Goal: Information Seeking & Learning: Learn about a topic

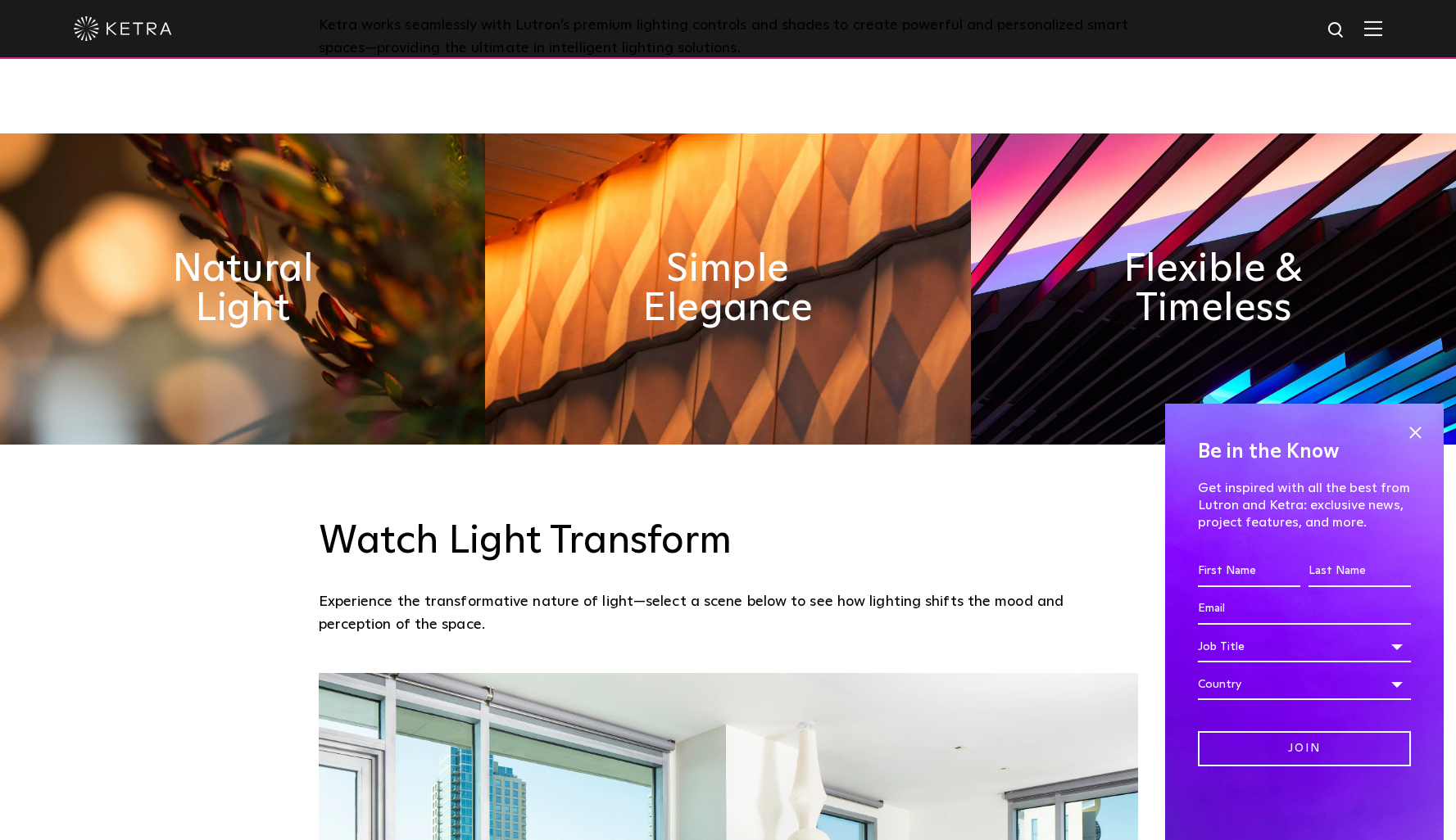
scroll to position [1030, 0]
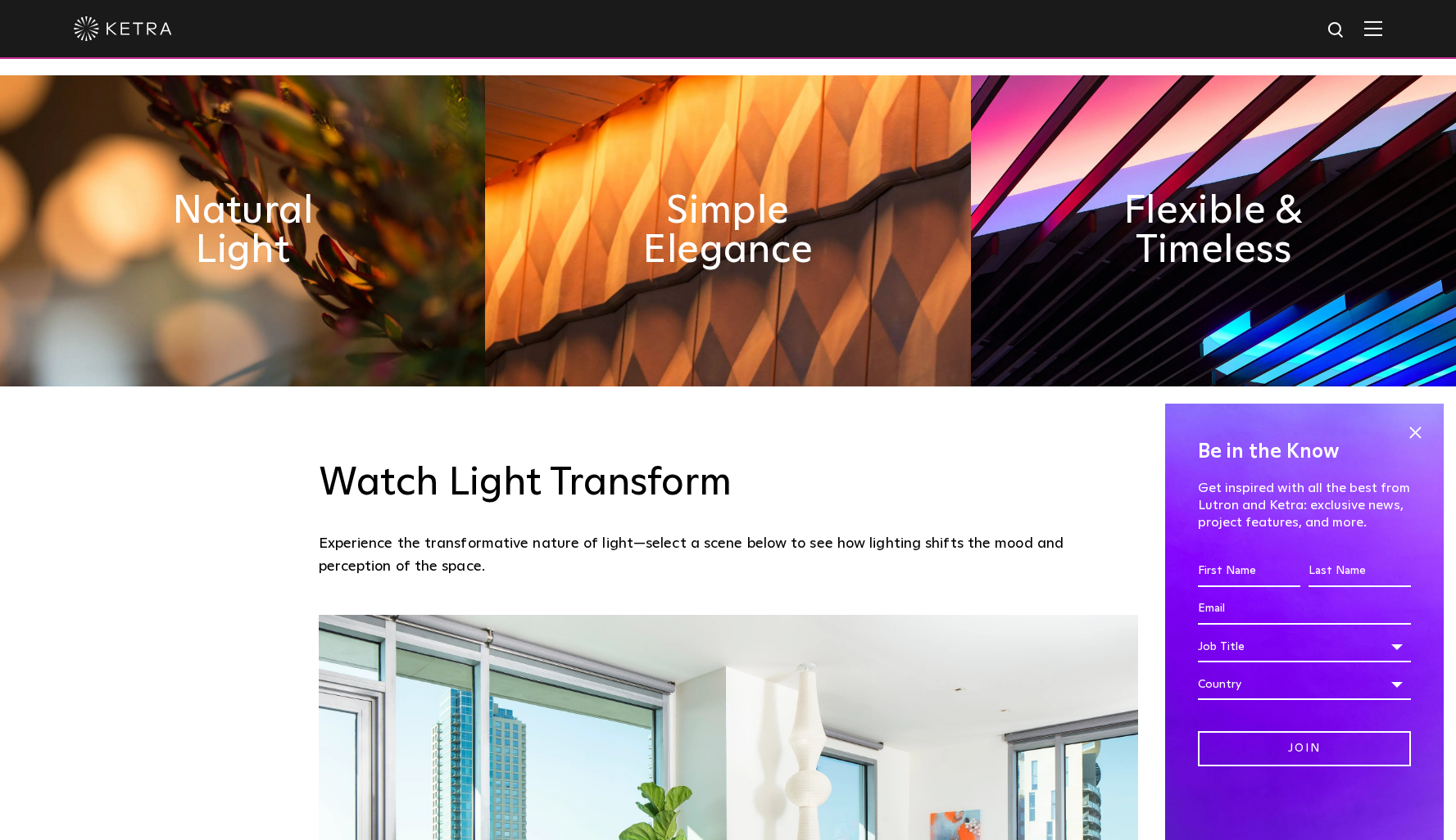
click at [1057, 256] on img at bounding box center [1212, 230] width 485 height 311
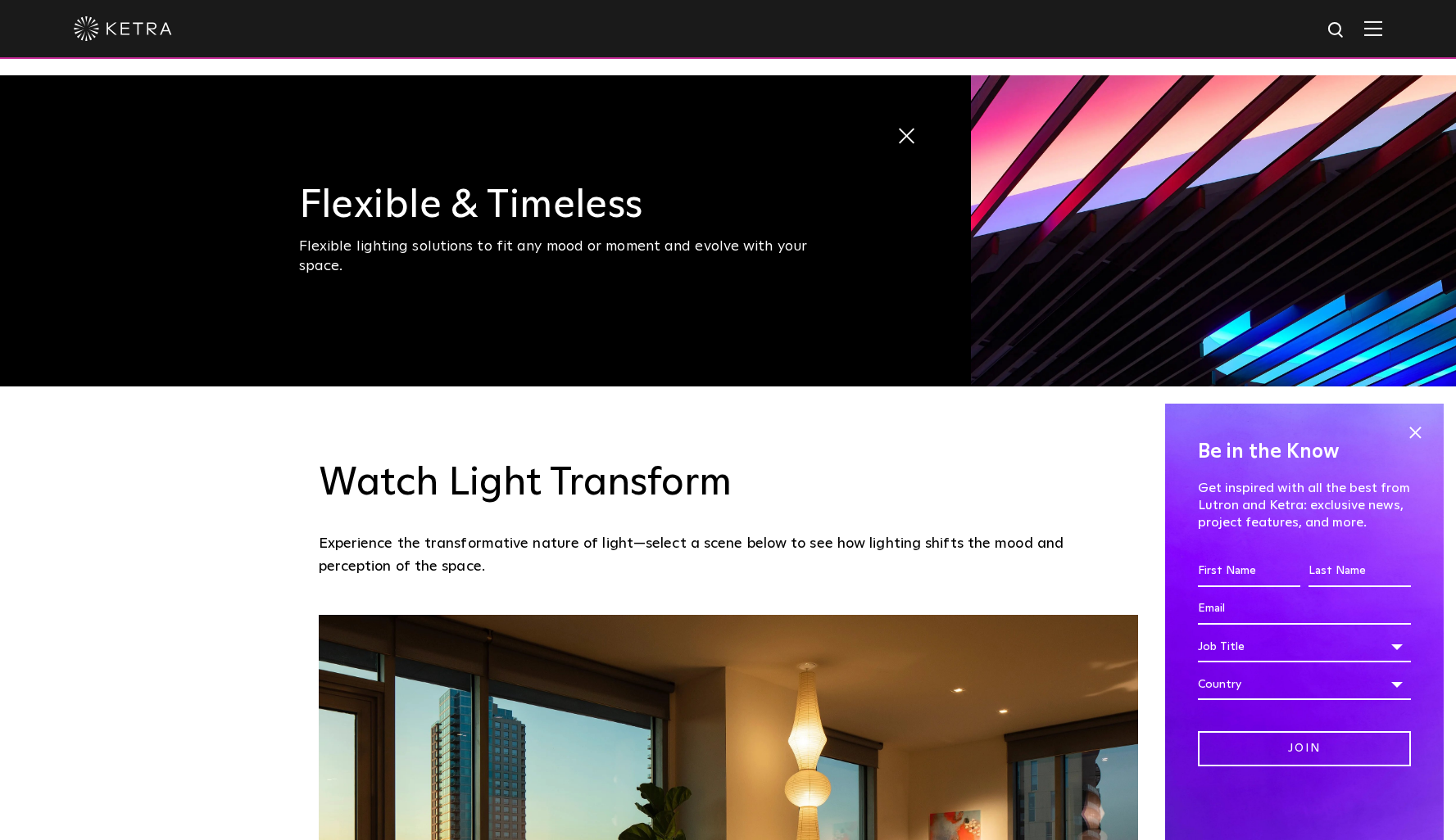
click at [1051, 238] on img at bounding box center [1212, 230] width 485 height 311
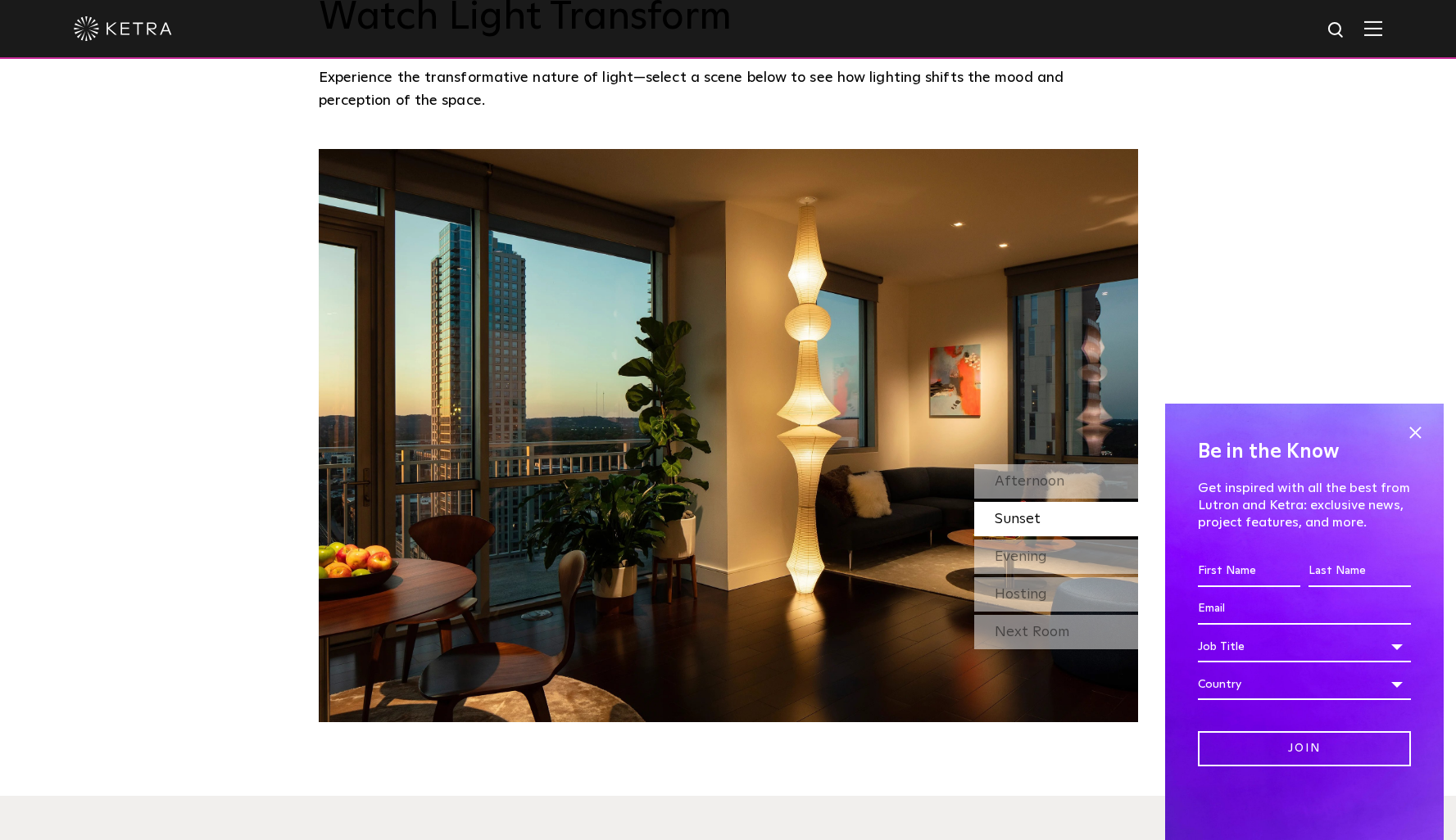
scroll to position [1511, 0]
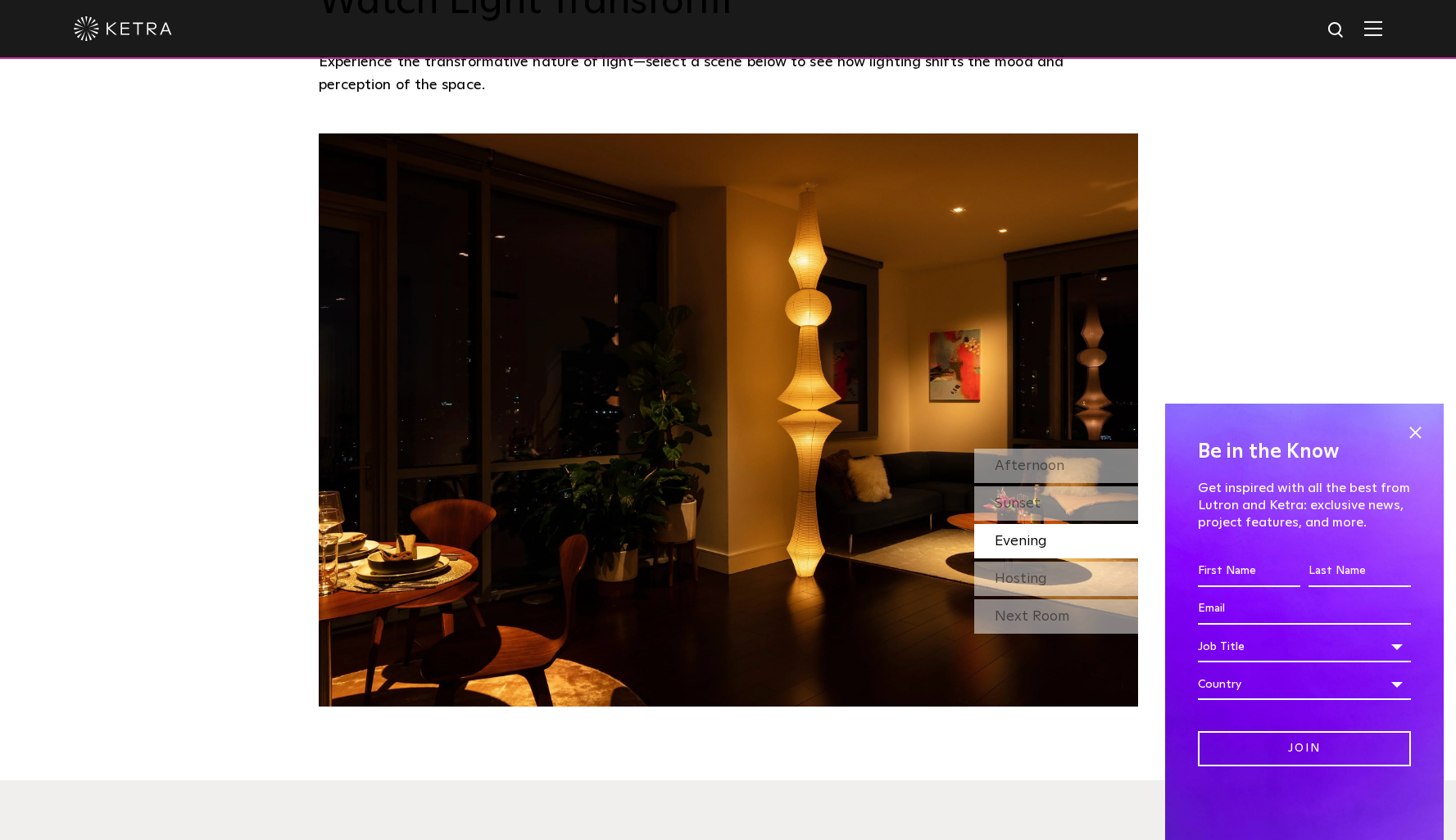
click at [1164, 305] on div "Watch Light Transform Experience the transformative nature of light—select a sc…" at bounding box center [728, 305] width 1456 height 801
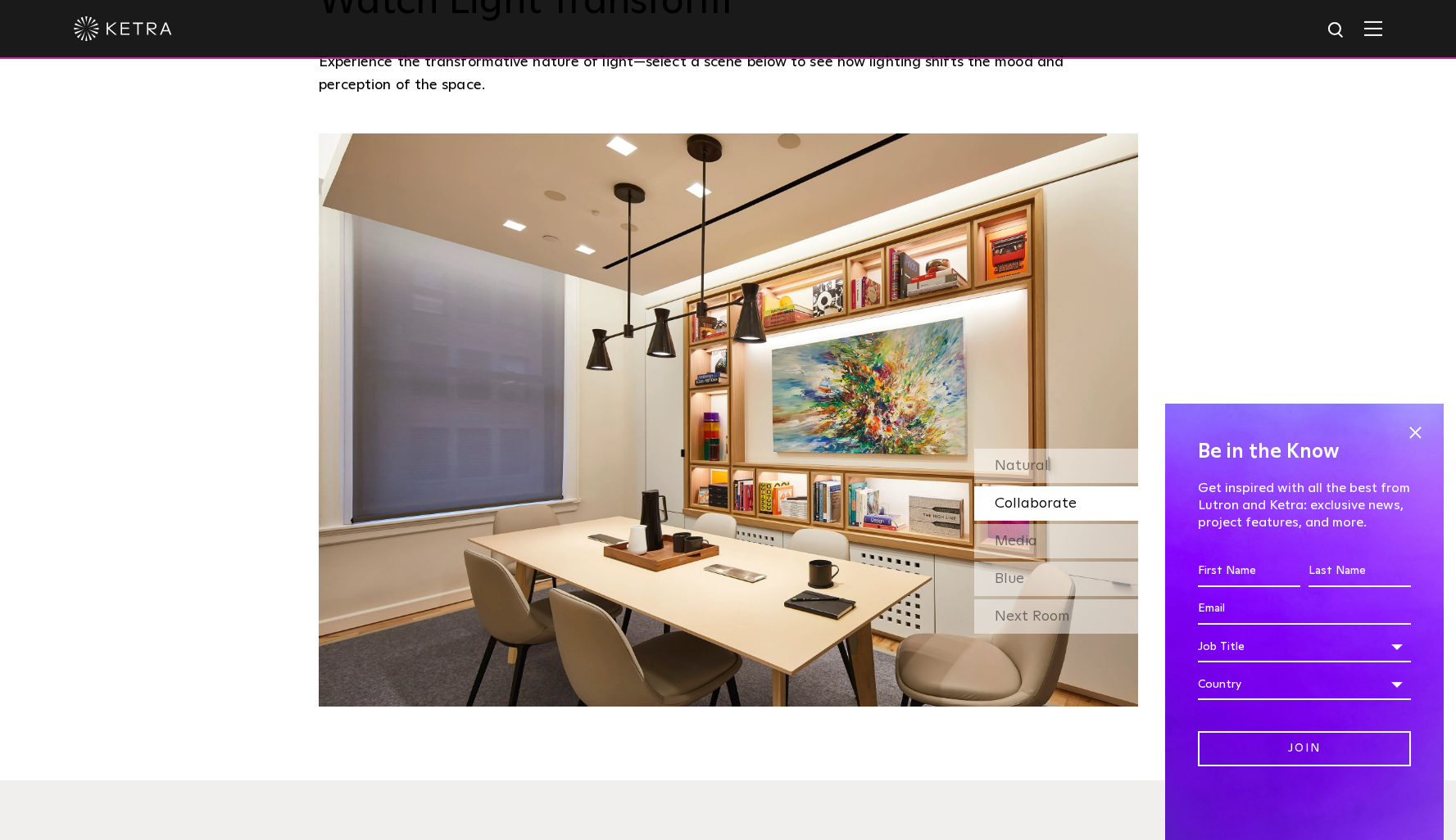
click at [1024, 510] on span "Collaborate" at bounding box center [1035, 503] width 82 height 14
click at [1042, 546] on div "Media" at bounding box center [1056, 541] width 164 height 35
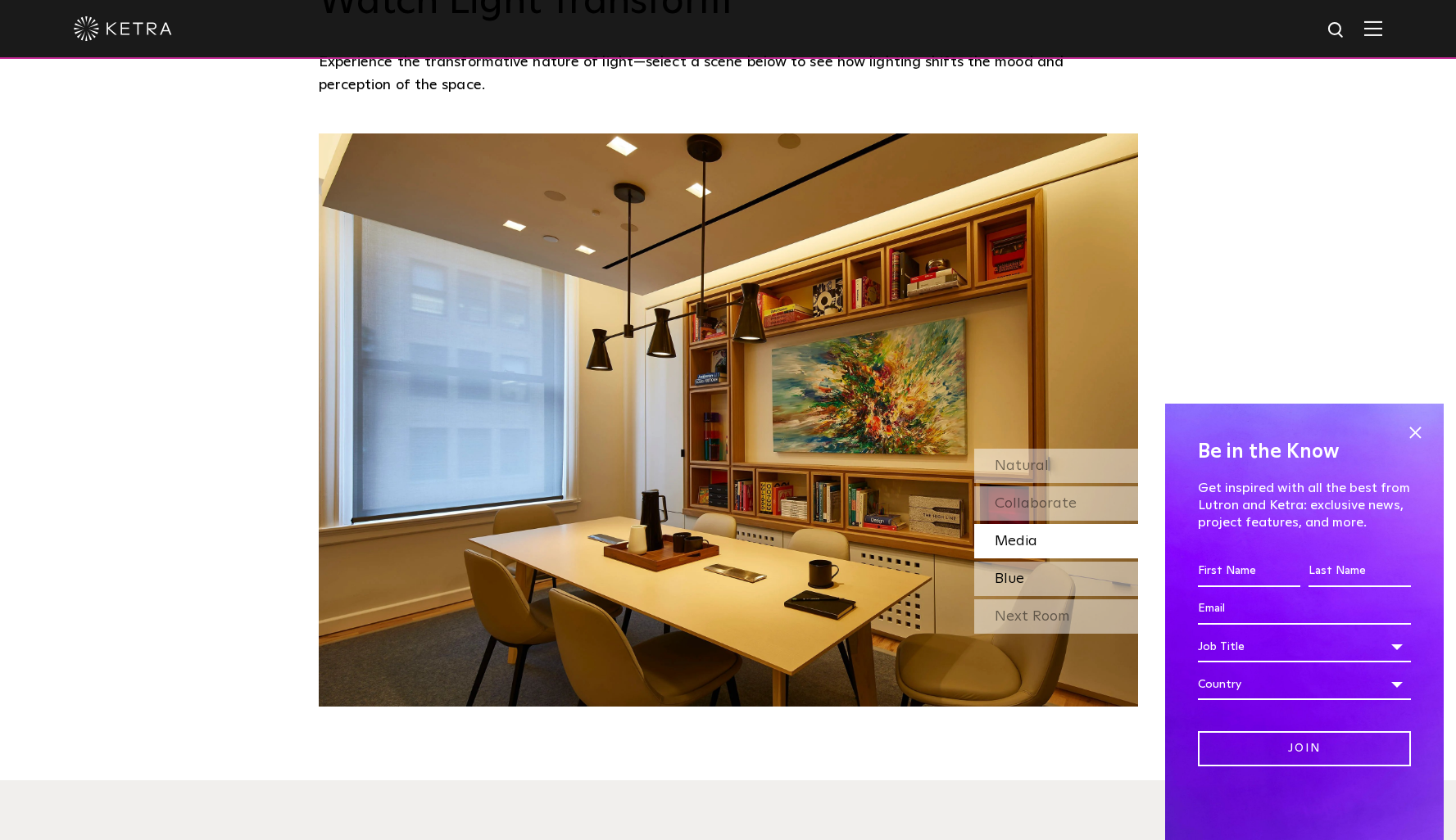
click at [1051, 577] on div "Blue" at bounding box center [1056, 579] width 164 height 35
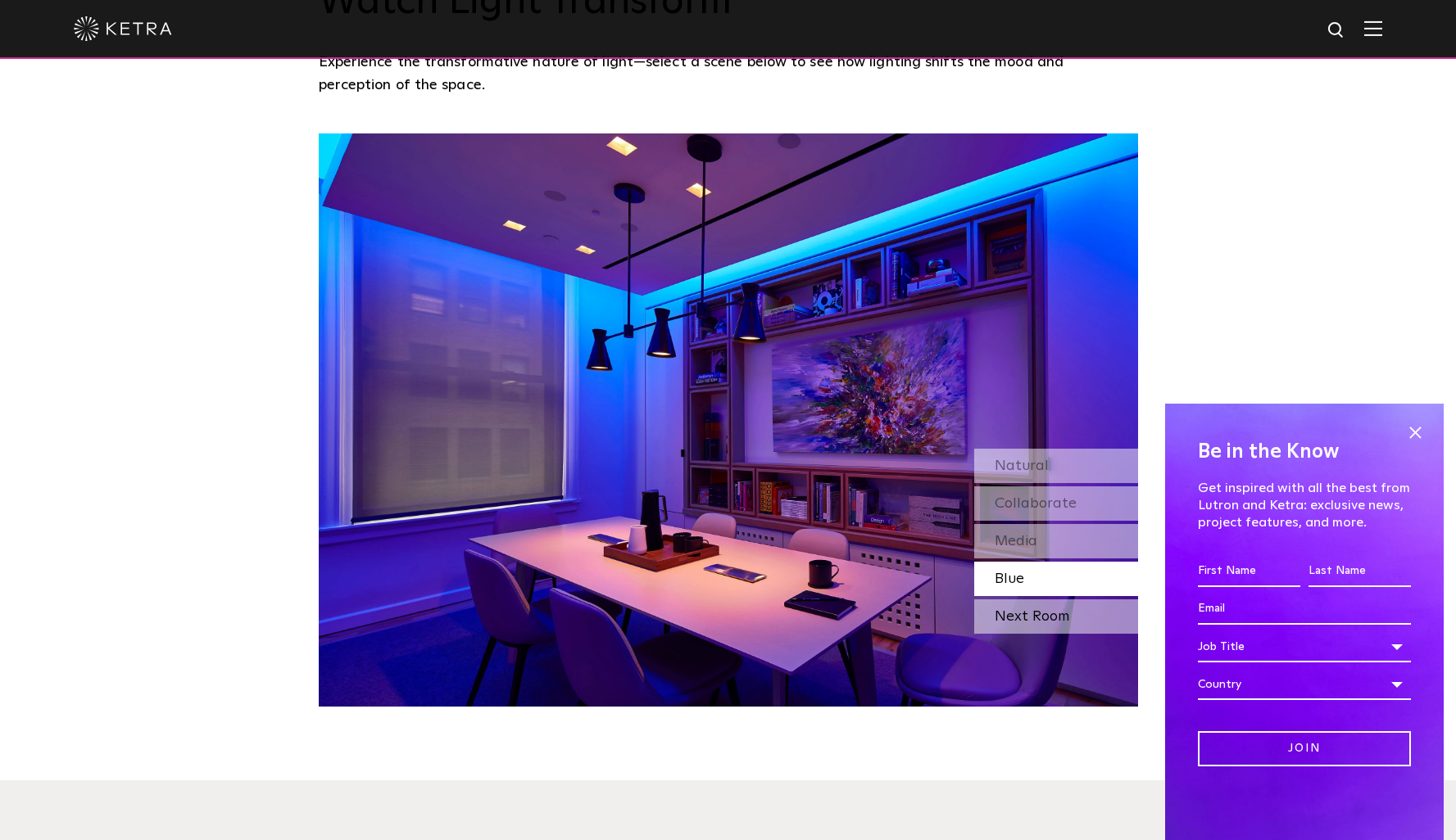
click at [1035, 625] on div "Next Room" at bounding box center [1056, 617] width 164 height 35
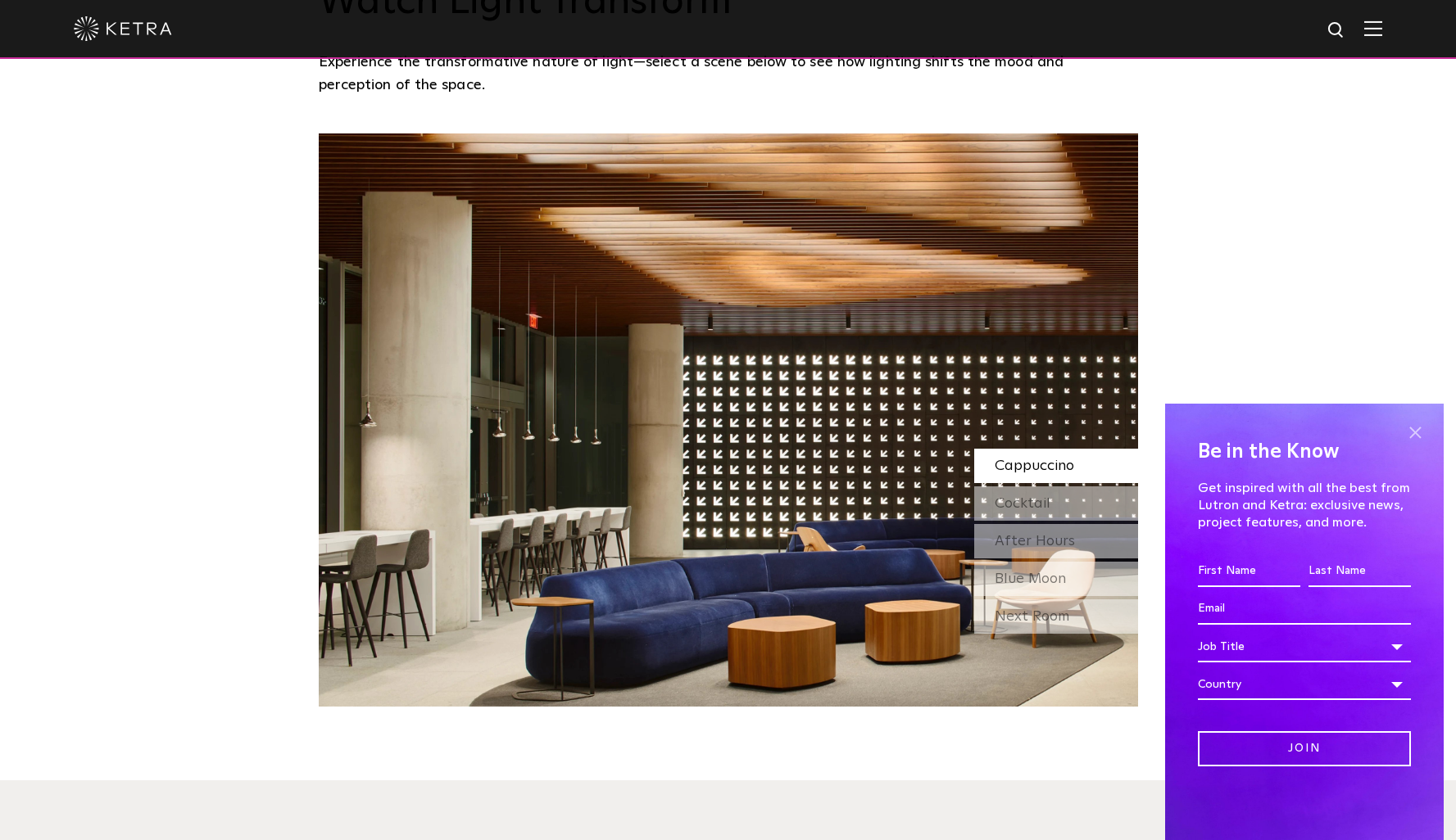
click at [1415, 438] on span at bounding box center [1415, 433] width 25 height 25
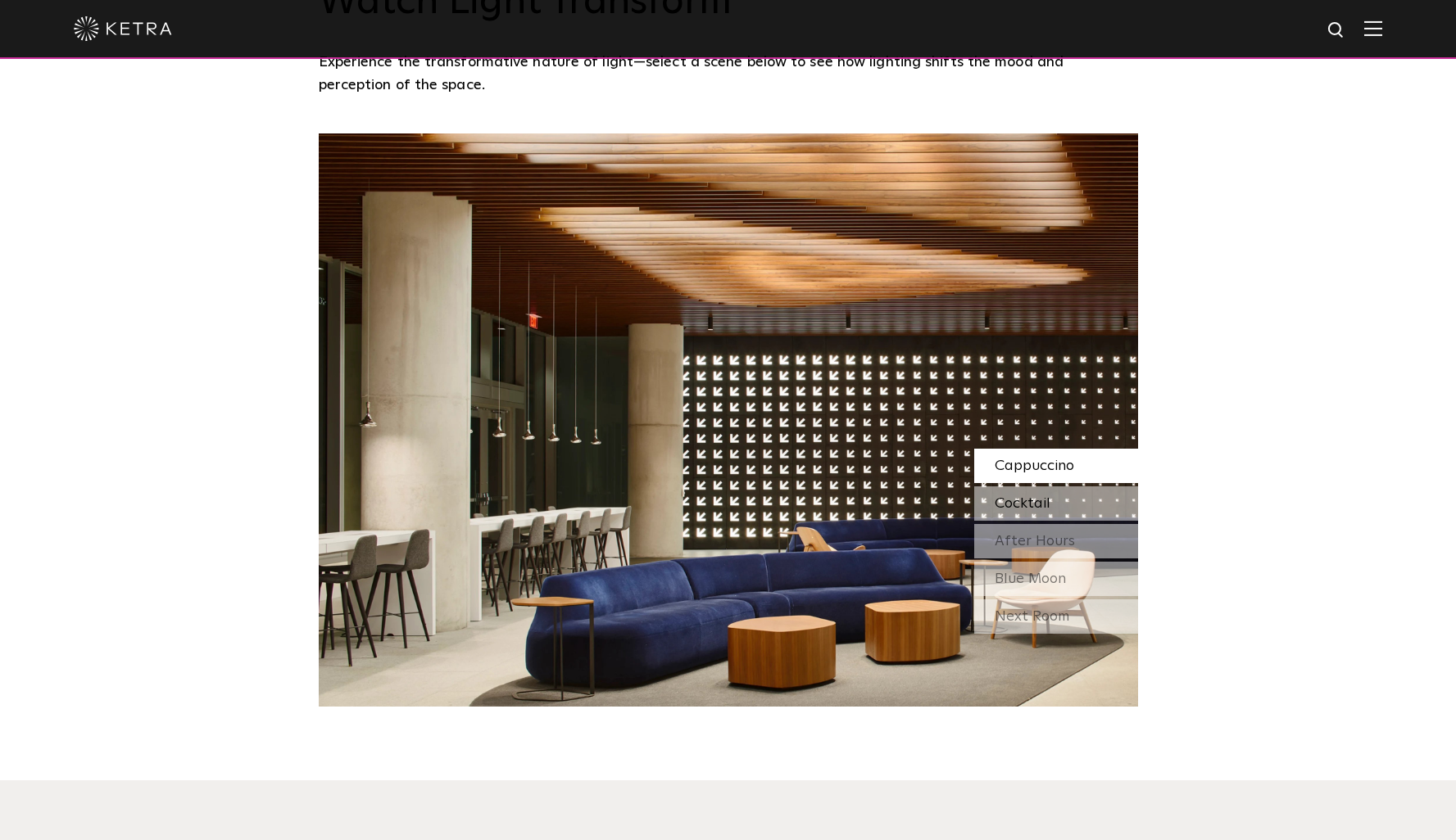
click at [1093, 500] on div "Cocktail" at bounding box center [1056, 504] width 164 height 35
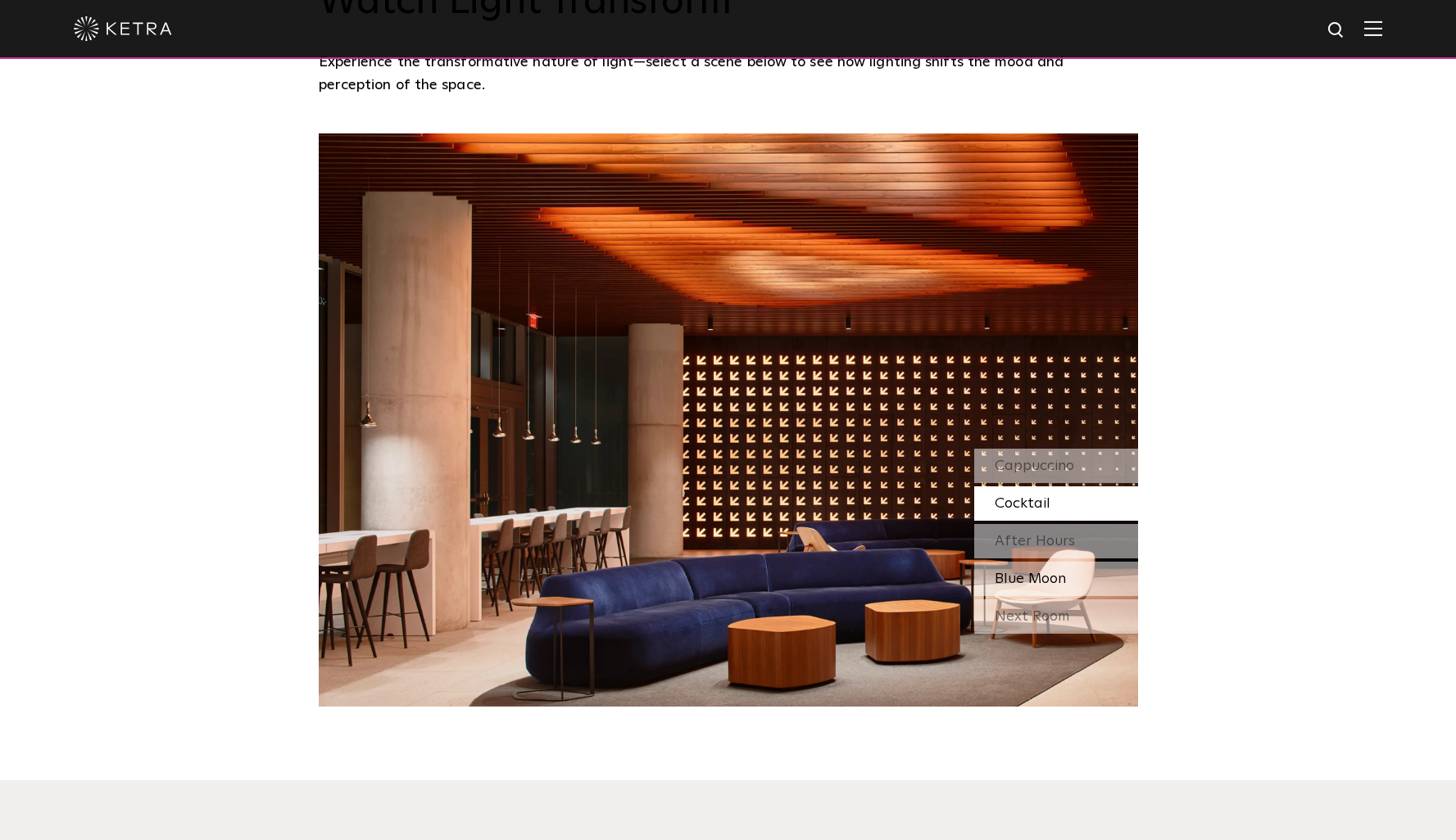
click at [1072, 564] on div "Blue Moon" at bounding box center [1056, 579] width 164 height 35
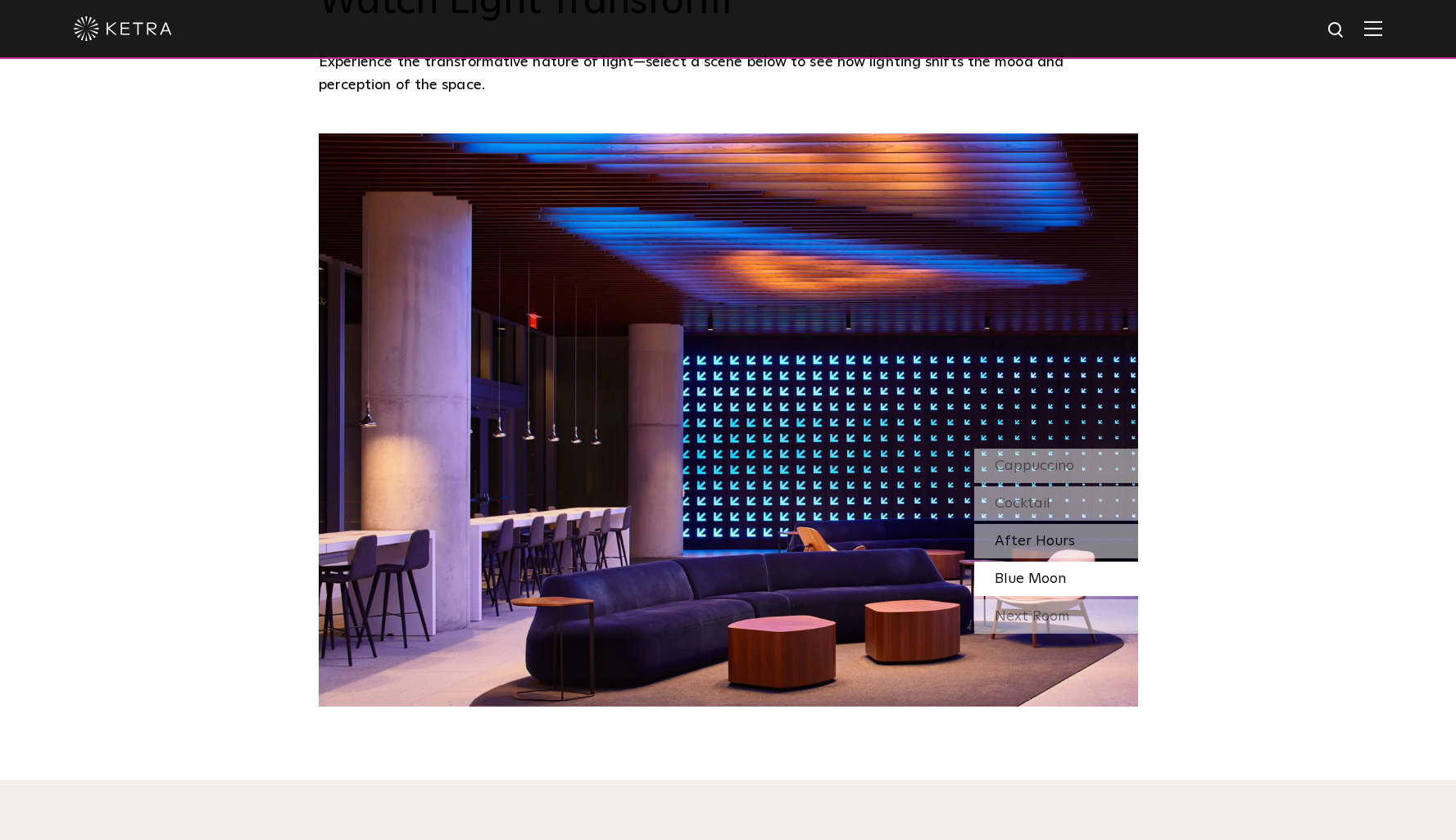
click at [1070, 544] on span "After Hours" at bounding box center [1034, 540] width 80 height 14
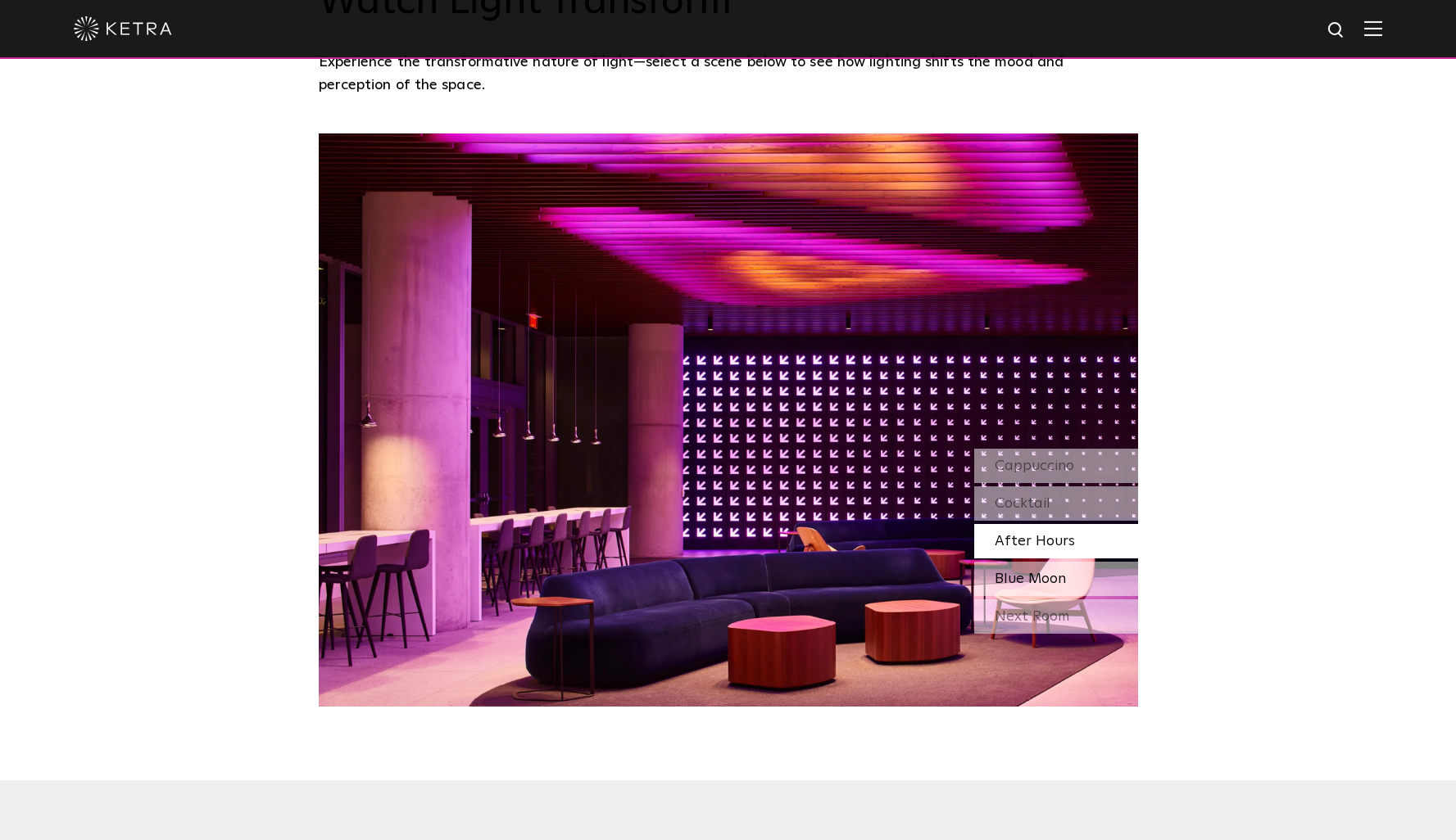
click at [1049, 583] on span "Blue Moon" at bounding box center [1030, 578] width 71 height 14
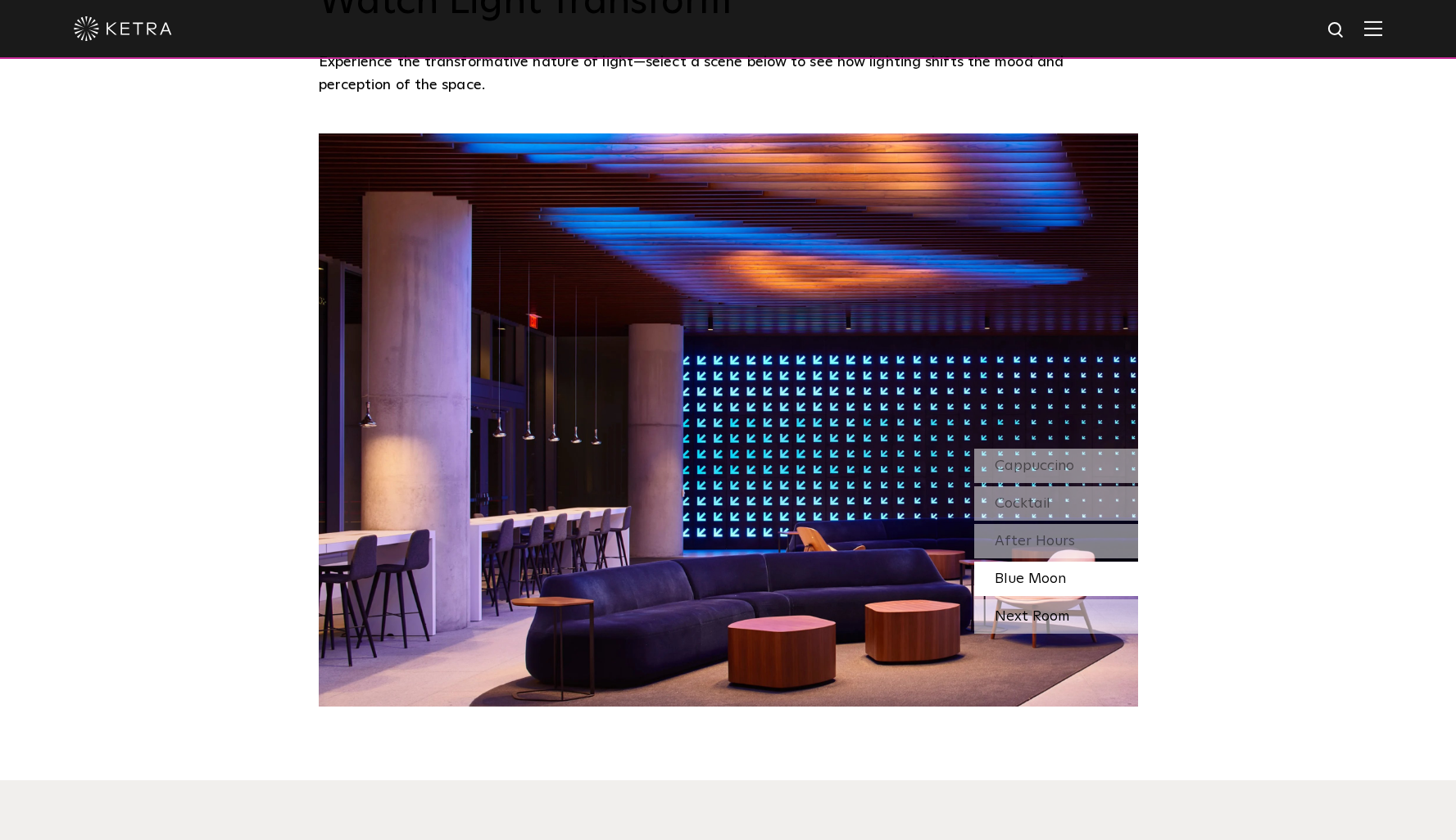
click at [1033, 626] on div "Next Room" at bounding box center [1056, 617] width 164 height 35
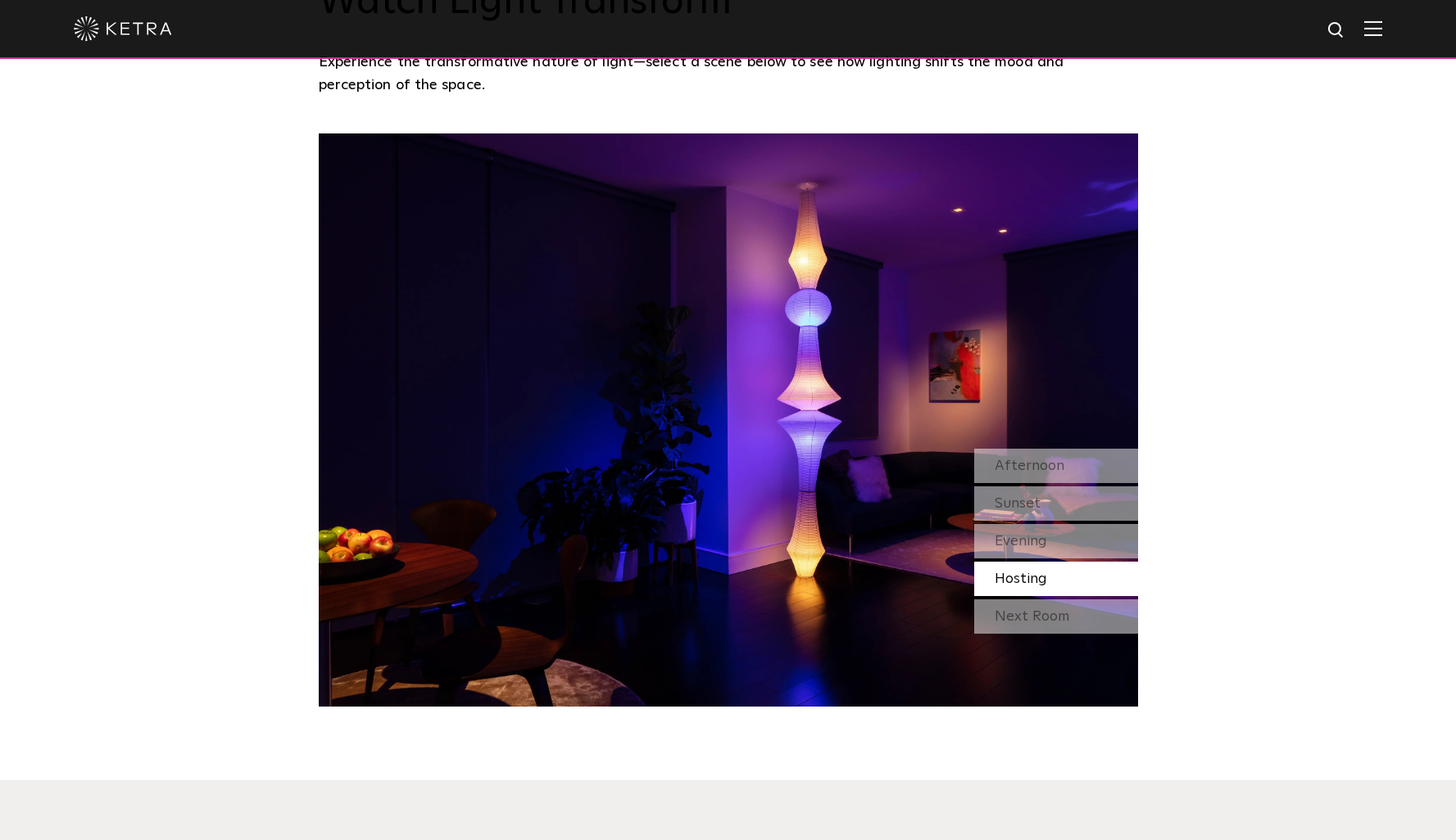
click at [1033, 626] on div "Next Room" at bounding box center [1056, 617] width 164 height 35
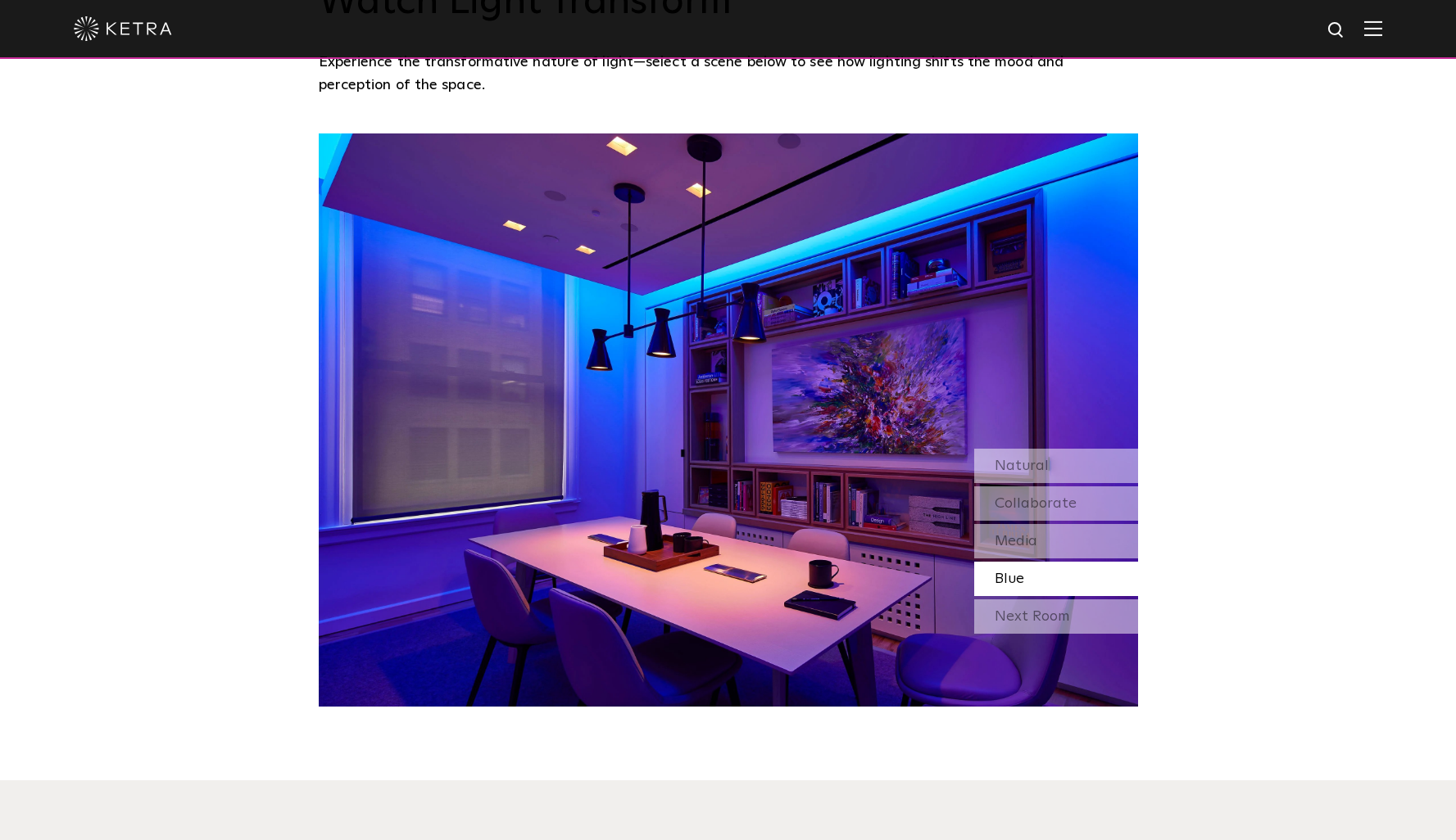
click at [1033, 626] on div "Next Room" at bounding box center [1056, 617] width 164 height 35
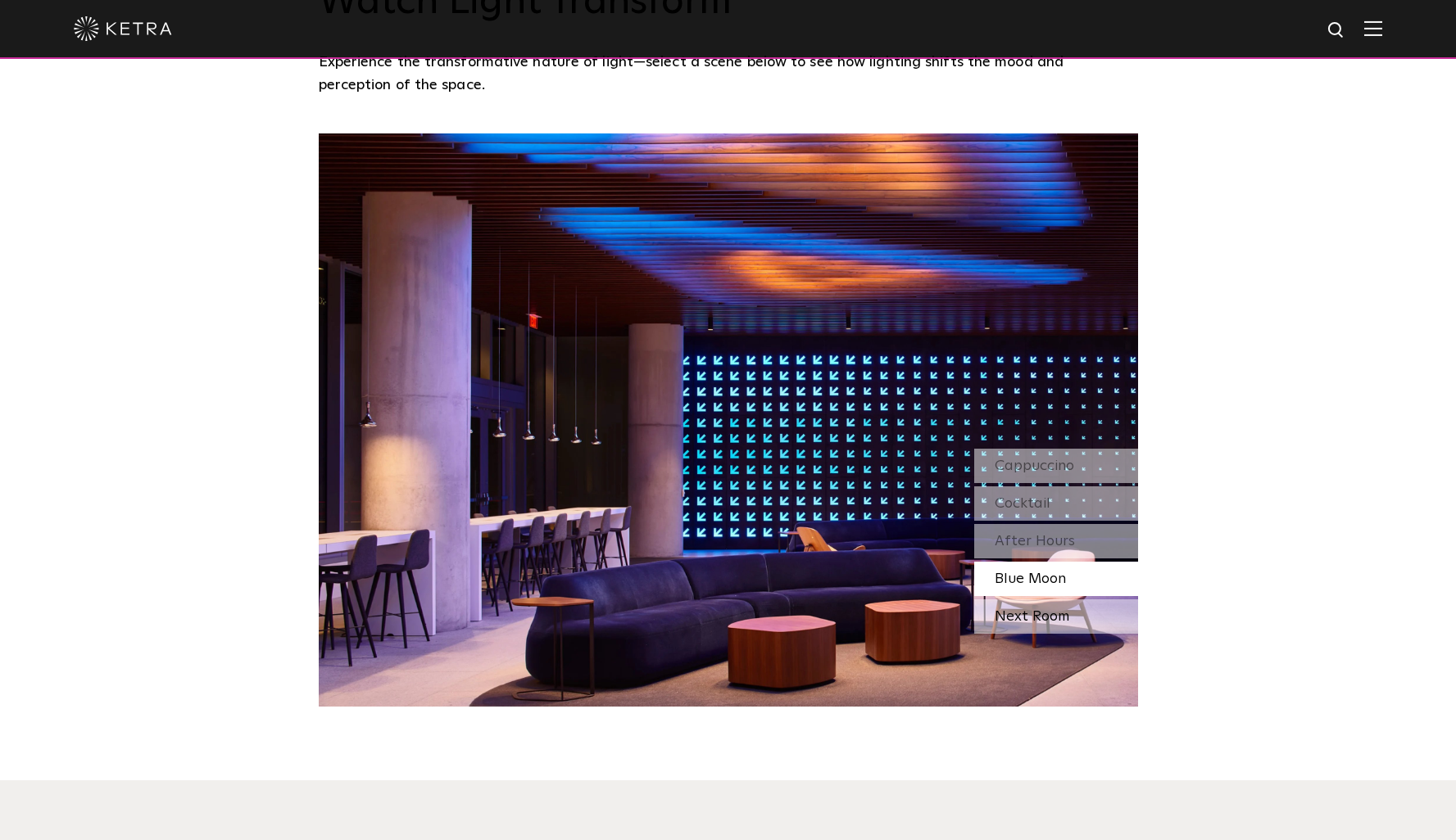
click at [1033, 626] on div "Next Room" at bounding box center [1056, 617] width 164 height 35
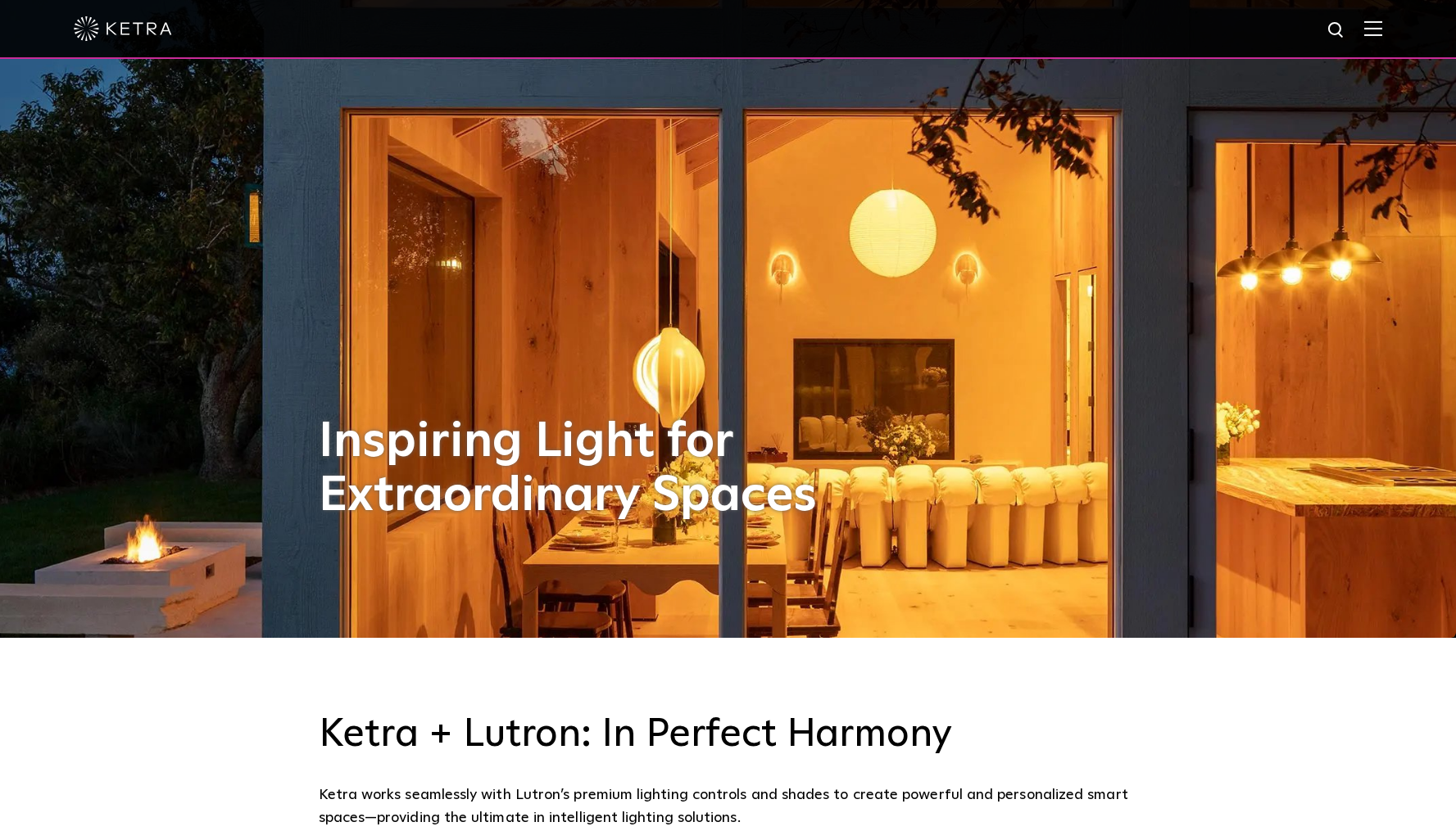
scroll to position [0, 0]
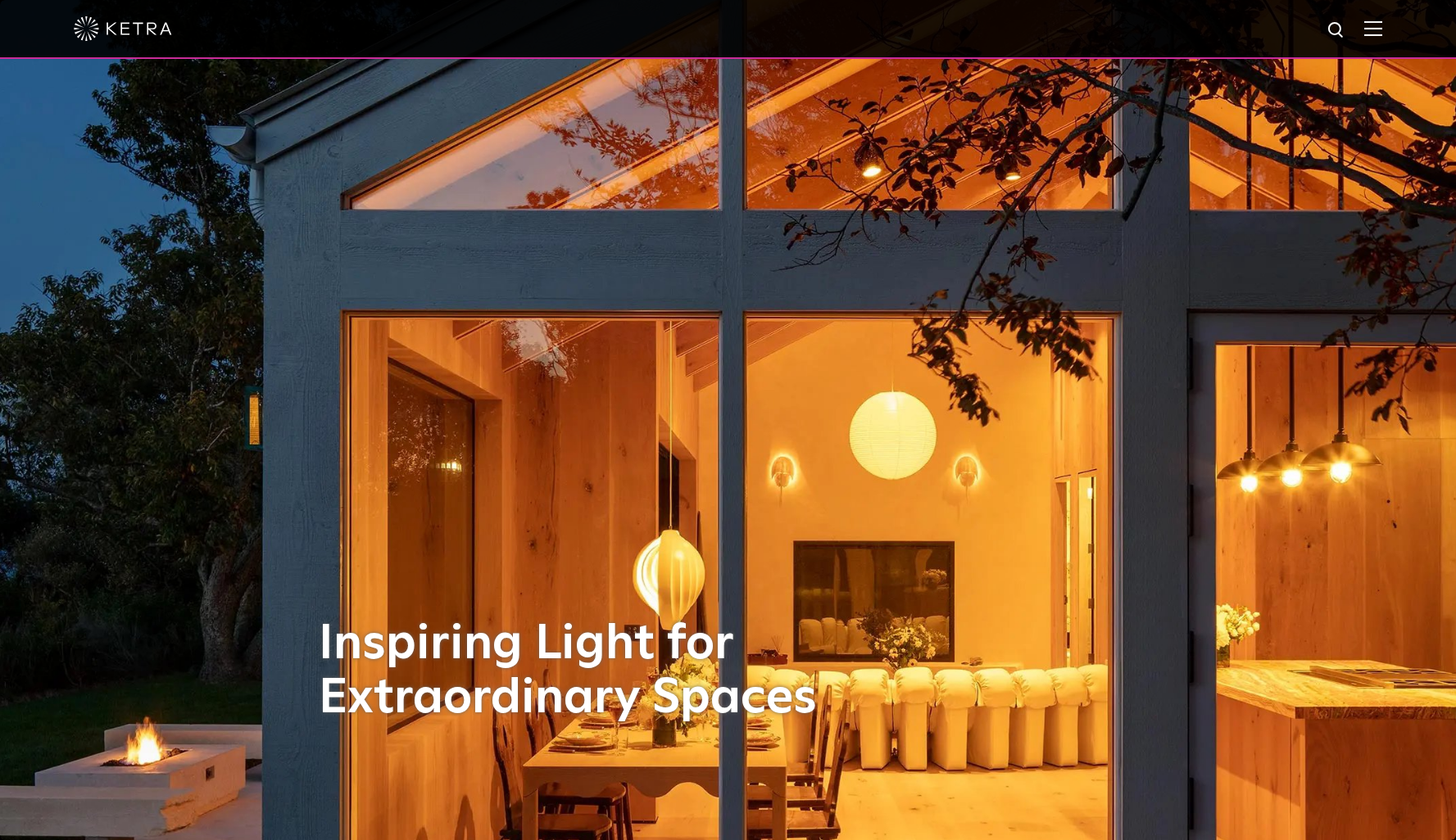
click at [1375, 28] on img at bounding box center [1372, 28] width 18 height 15
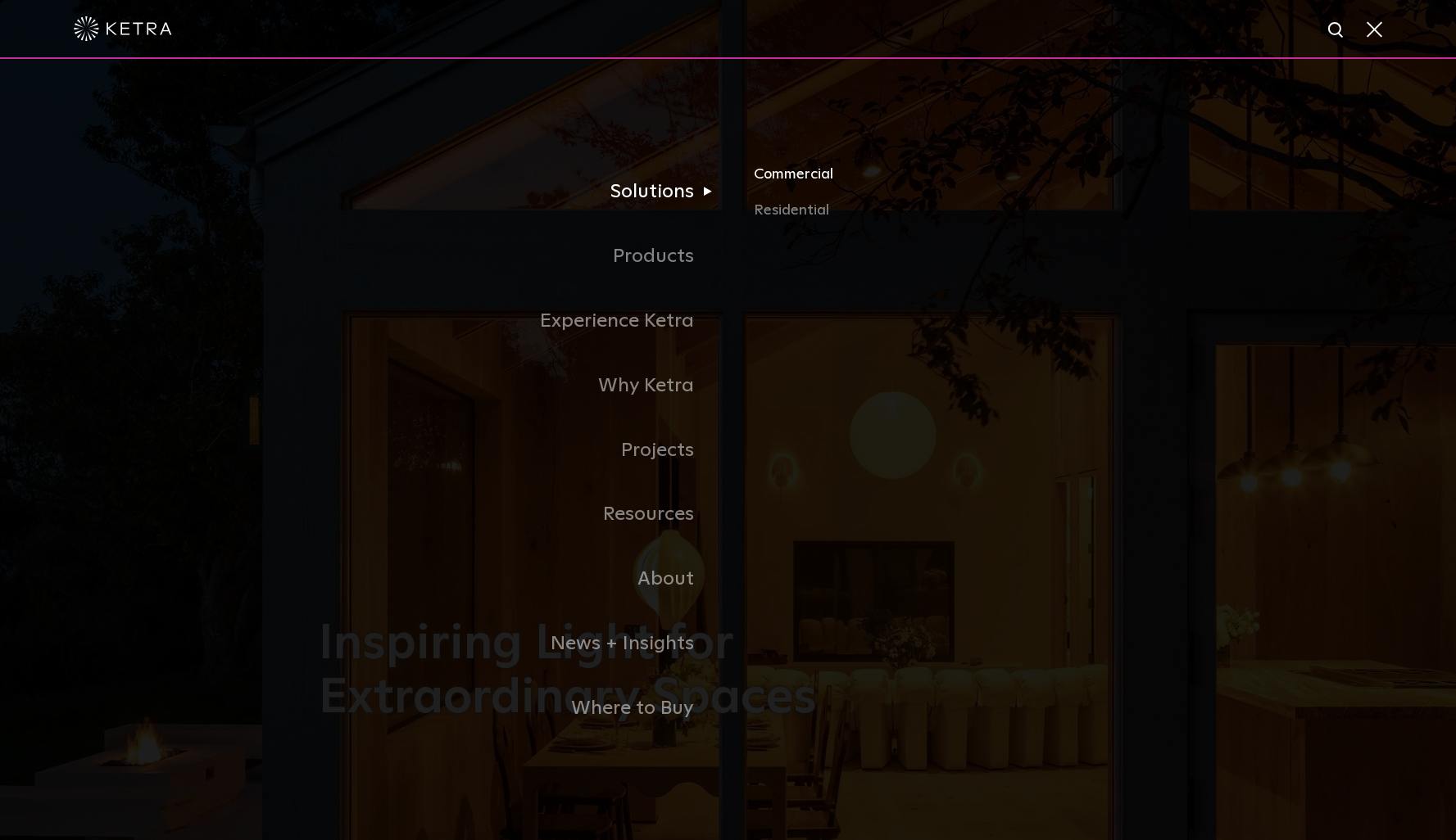
click at [807, 177] on link "Commercial" at bounding box center [945, 180] width 384 height 36
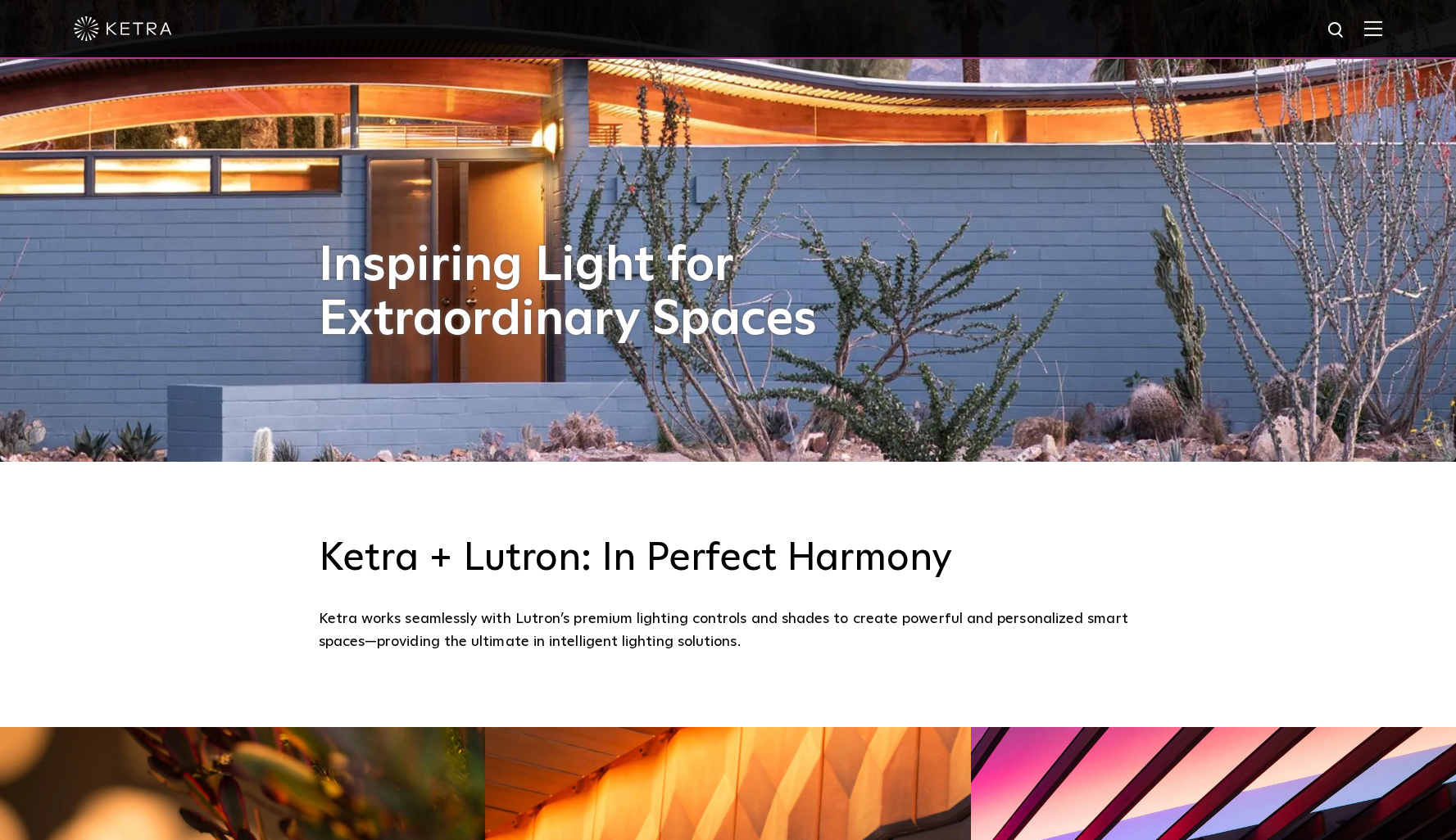
scroll to position [54, 0]
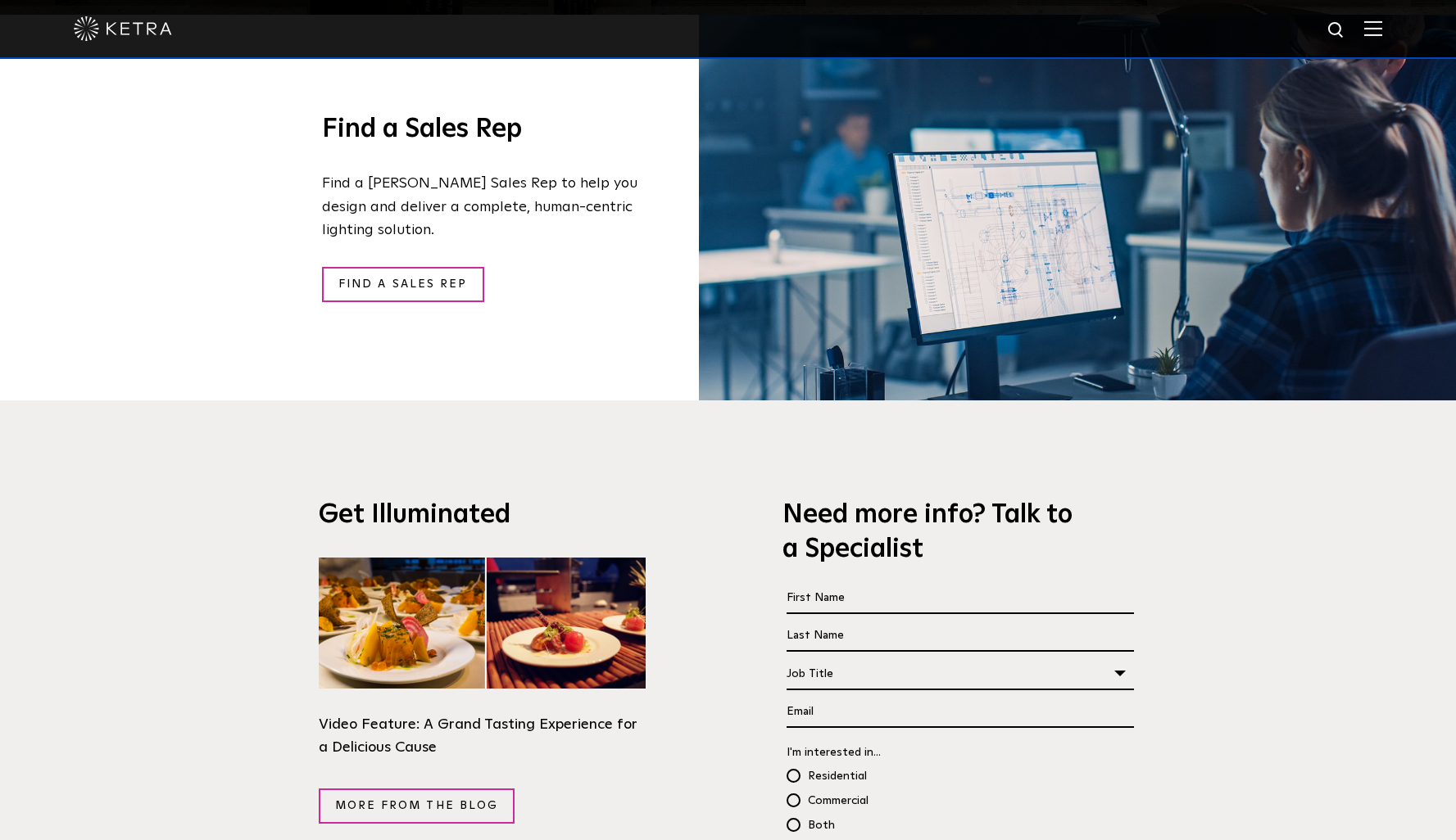
scroll to position [2674, 0]
